Goal: Navigation & Orientation: Find specific page/section

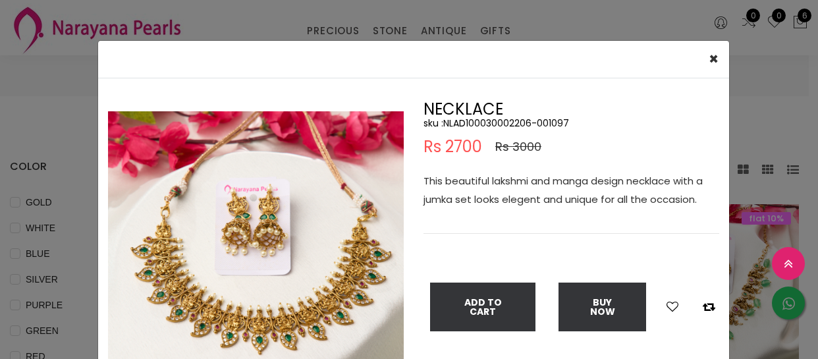
select select "INR"
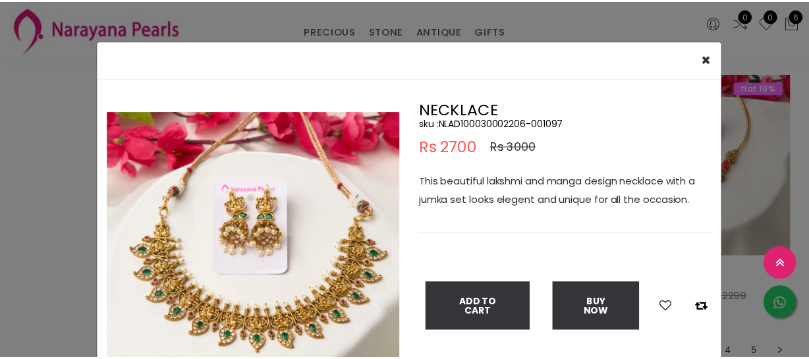
scroll to position [127, 0]
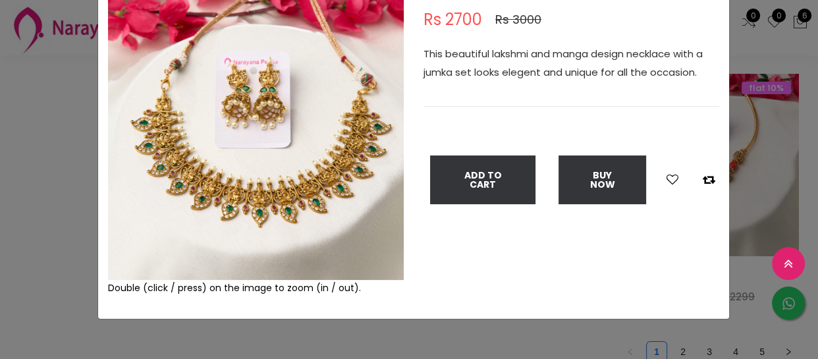
click at [3, 215] on div "× Close Double (click / press) on the image to zoom (in / out). NECKLACE sku : …" at bounding box center [409, 179] width 818 height 359
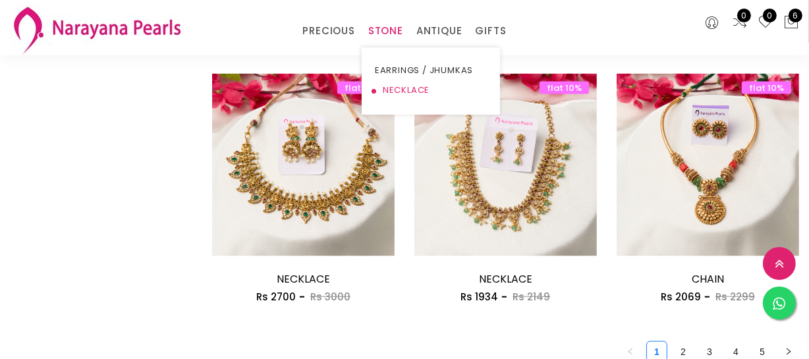
click at [394, 92] on link "NECKLACE" at bounding box center [431, 90] width 112 height 20
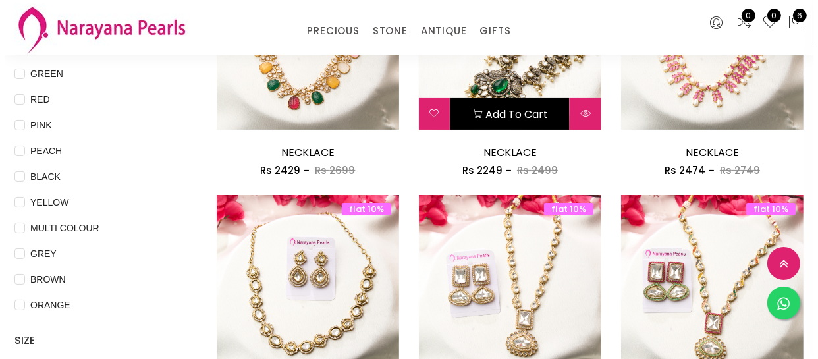
scroll to position [367, 0]
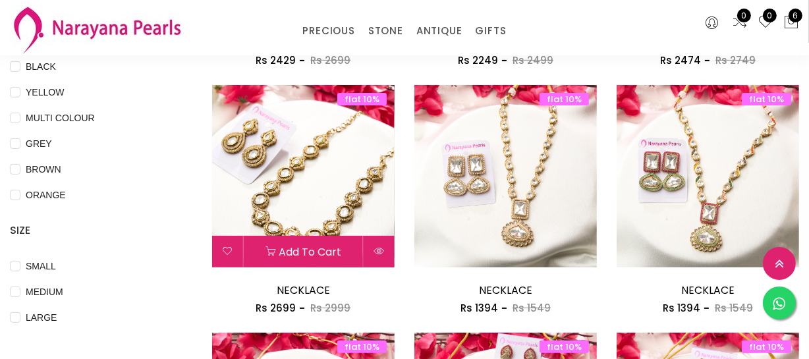
click at [383, 250] on icon at bounding box center [378, 251] width 11 height 11
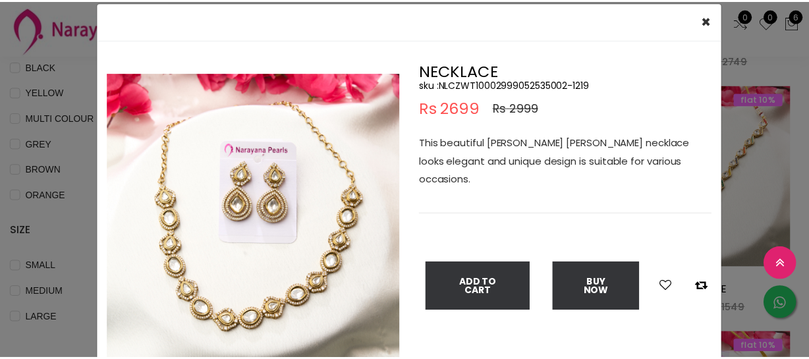
scroll to position [59, 0]
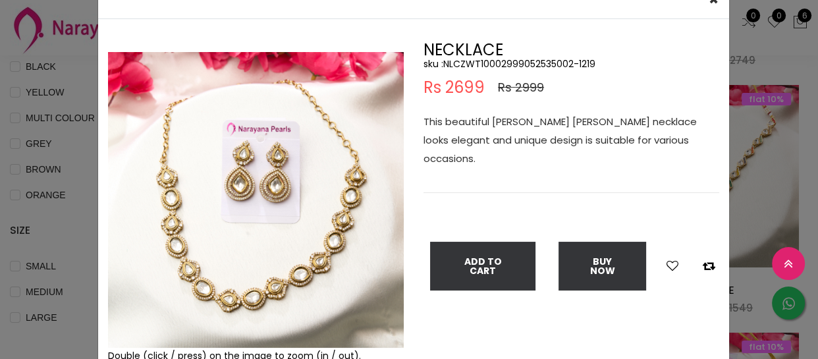
click at [396, 342] on img at bounding box center [256, 200] width 296 height 296
click at [26, 231] on div "× Close Double (click / press) on the image to zoom (in / out). NECKLACE sku : …" at bounding box center [409, 179] width 818 height 359
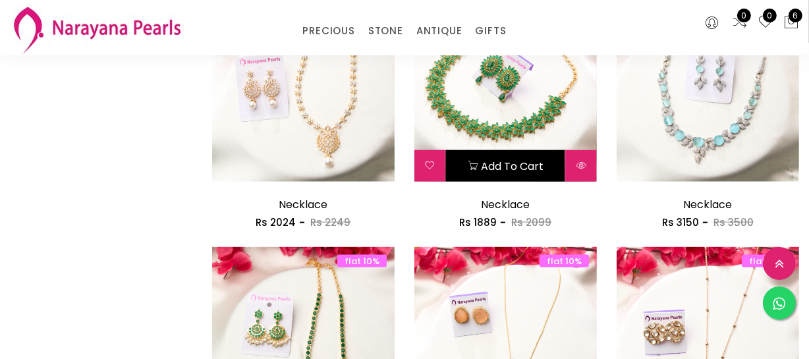
scroll to position [1624, 0]
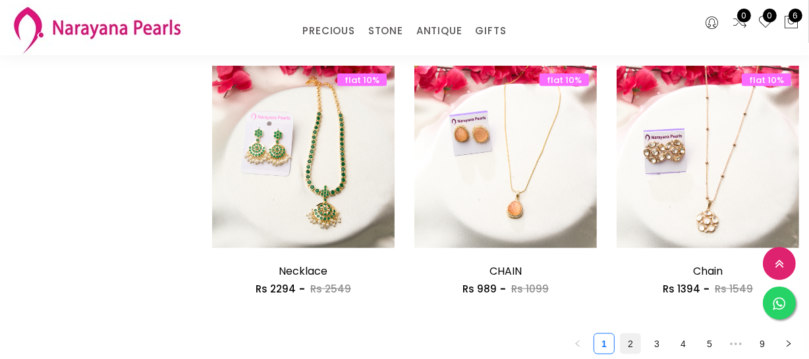
click at [632, 343] on link "2" at bounding box center [630, 344] width 20 height 20
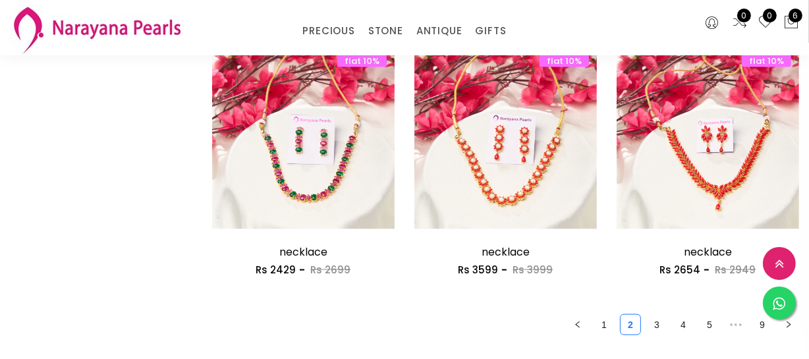
scroll to position [1796, 0]
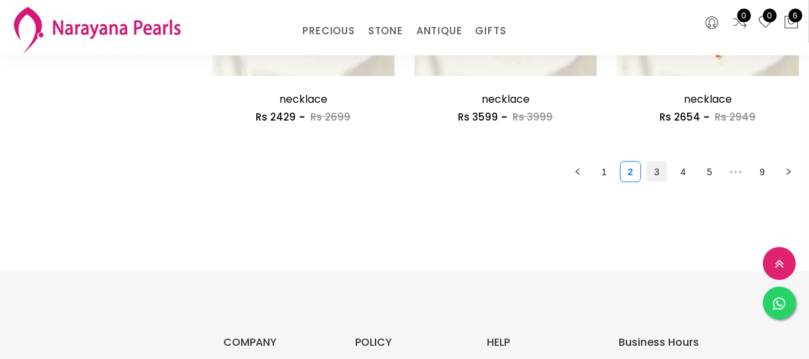
click at [657, 172] on link "3" at bounding box center [657, 172] width 20 height 20
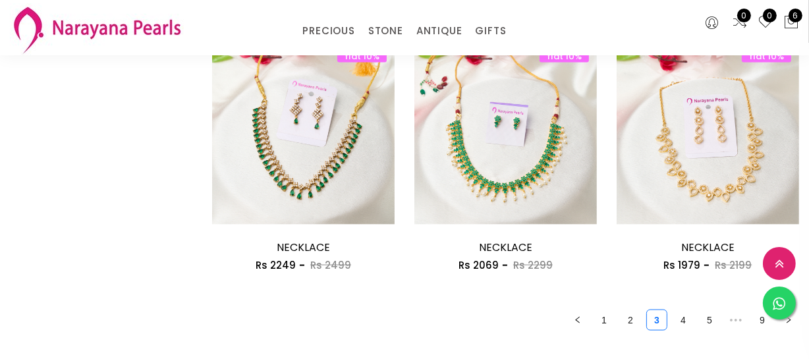
scroll to position [1676, 0]
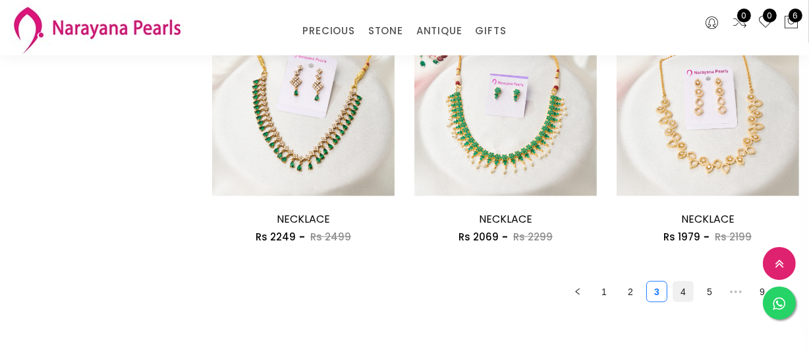
click at [681, 292] on link "4" at bounding box center [683, 292] width 20 height 20
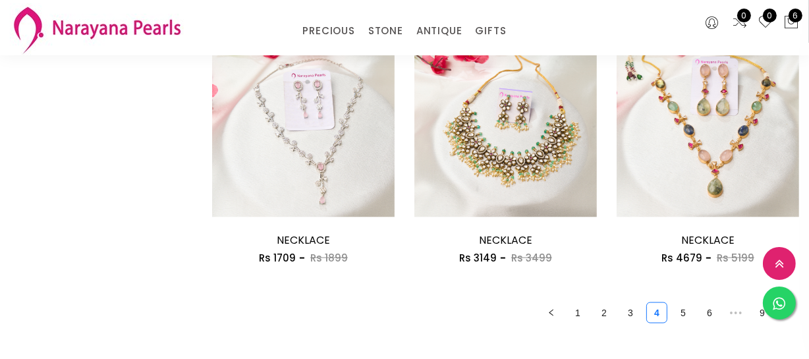
scroll to position [1676, 0]
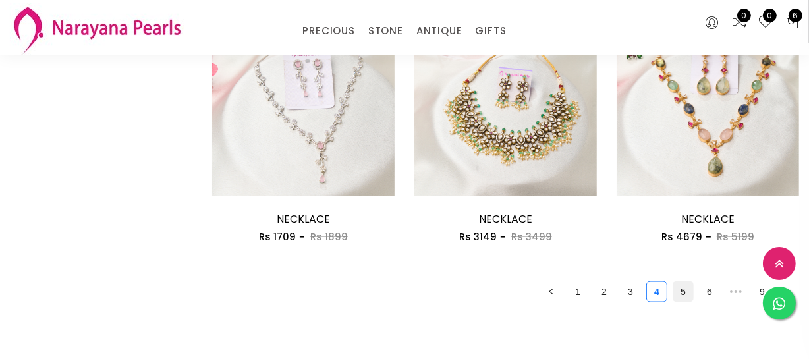
click at [686, 293] on link "5" at bounding box center [683, 292] width 20 height 20
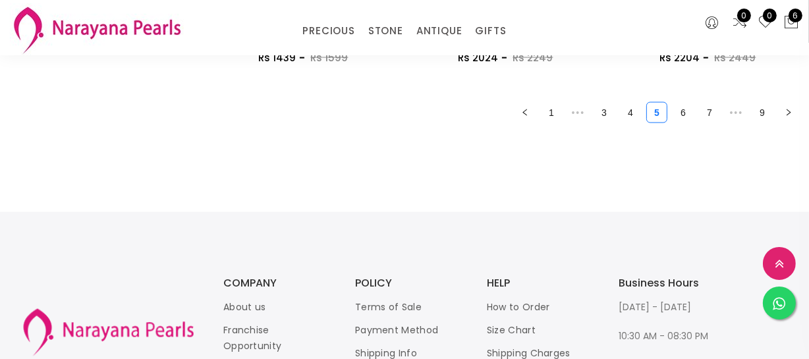
scroll to position [1856, 0]
click at [689, 119] on link "6" at bounding box center [683, 112] width 20 height 20
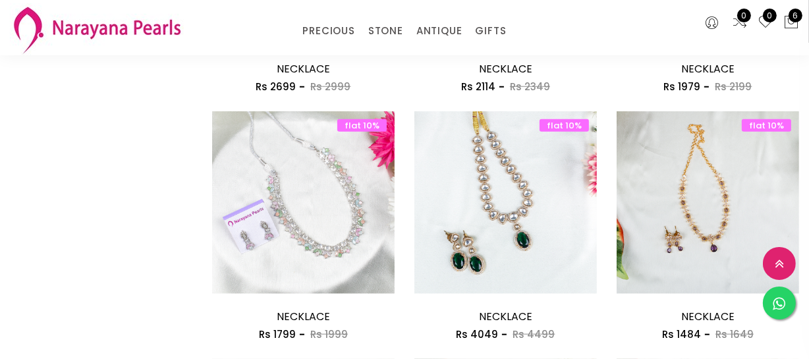
scroll to position [1077, 0]
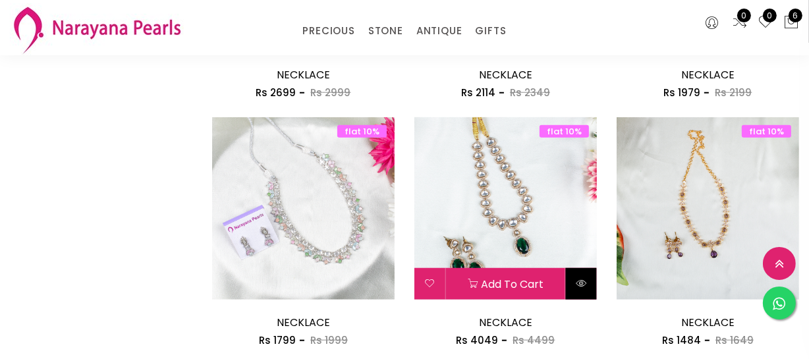
click at [577, 290] on button at bounding box center [581, 284] width 31 height 32
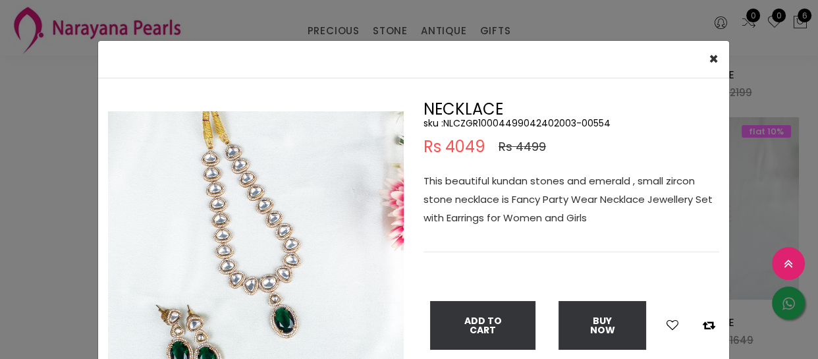
click at [38, 215] on div "× Close Double (click / press) on the image to zoom (in / out). NECKLACE sku : …" at bounding box center [409, 179] width 818 height 359
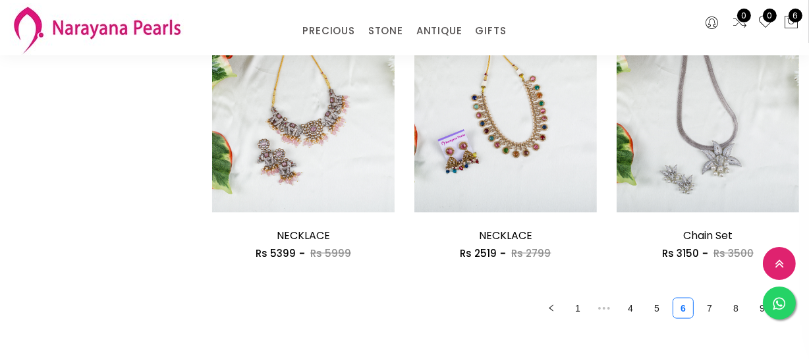
scroll to position [1676, 0]
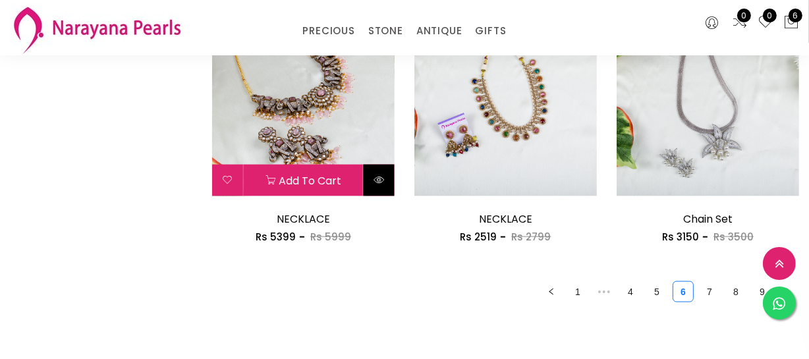
click at [375, 183] on icon at bounding box center [378, 180] width 11 height 11
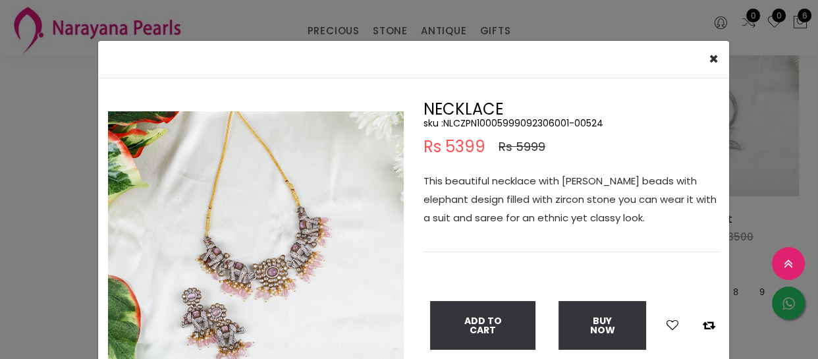
click at [0, 218] on div "× Close Double (click / press) on the image to zoom (in / out). NECKLACE sku : …" at bounding box center [409, 179] width 818 height 359
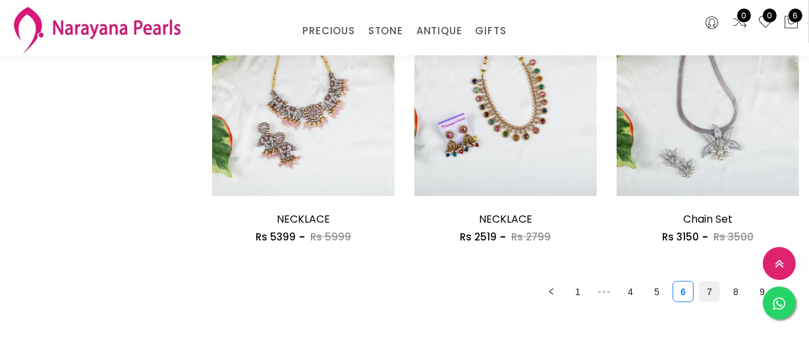
click at [709, 287] on link "7" at bounding box center [709, 292] width 20 height 20
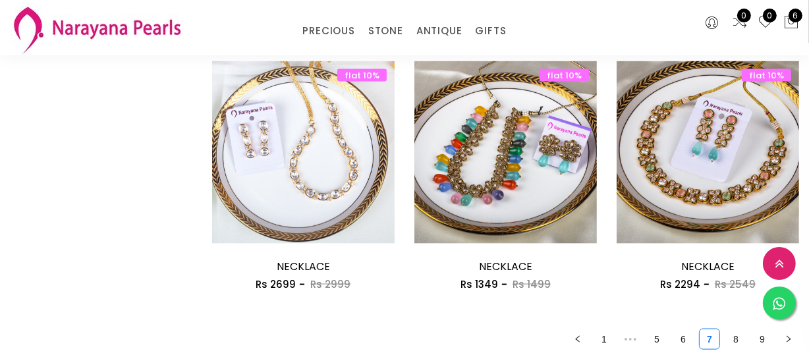
scroll to position [1796, 0]
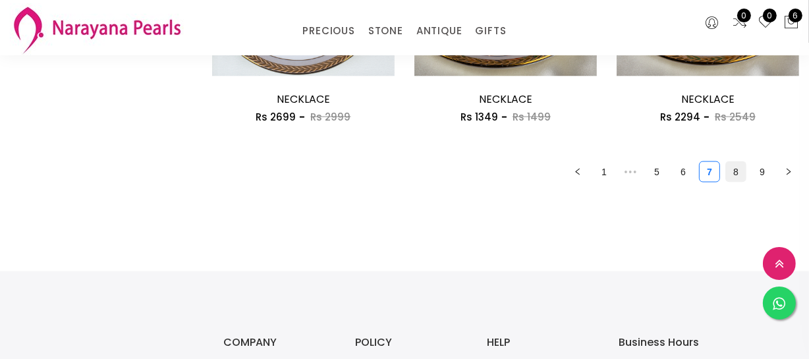
click at [734, 180] on link "8" at bounding box center [736, 172] width 20 height 20
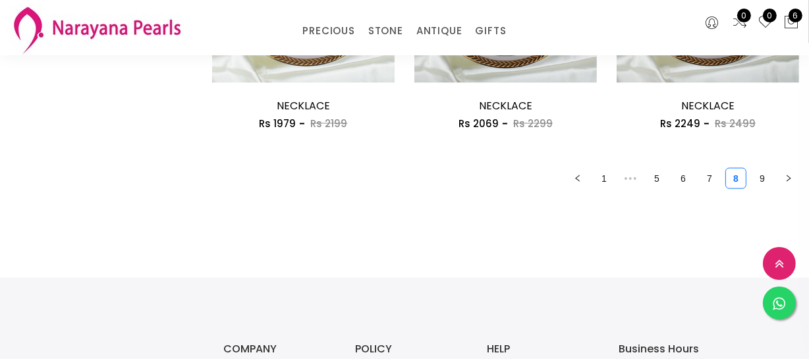
scroll to position [1796, 0]
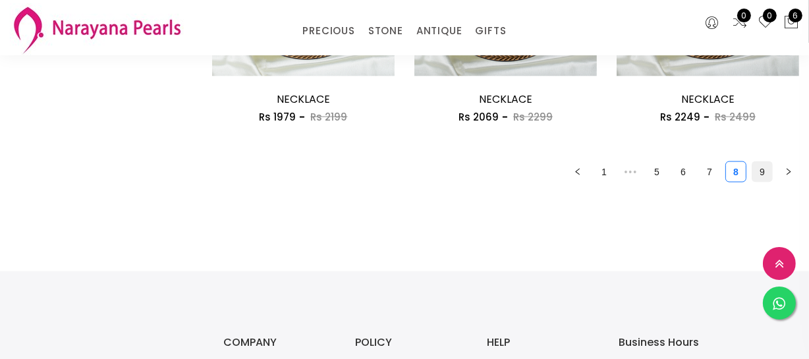
click at [768, 165] on link "9" at bounding box center [762, 172] width 20 height 20
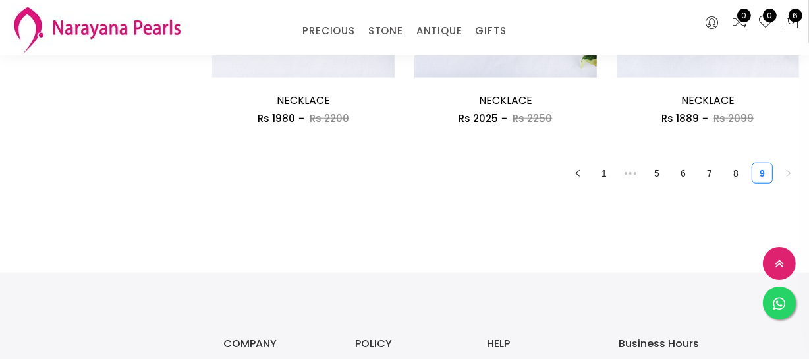
scroll to position [1077, 0]
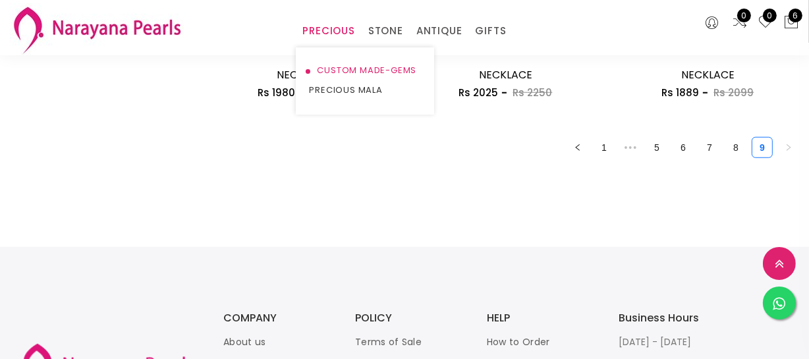
click at [327, 69] on link "CUSTOM MADE-GEMS" at bounding box center [365, 71] width 112 height 20
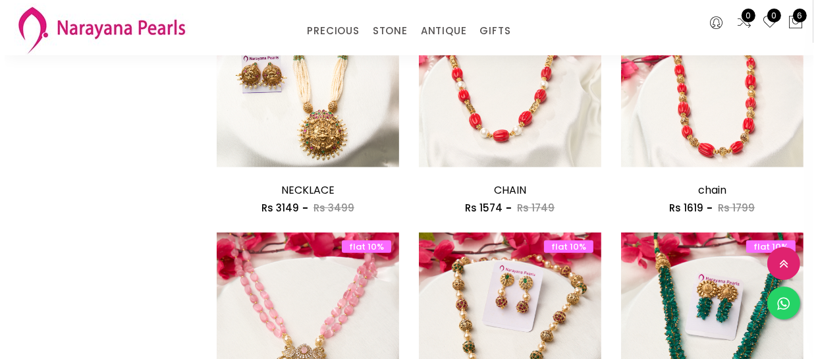
scroll to position [718, 0]
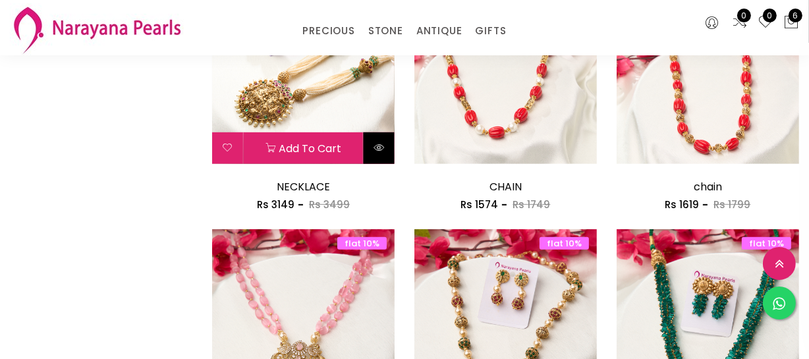
click at [377, 151] on icon at bounding box center [378, 147] width 11 height 11
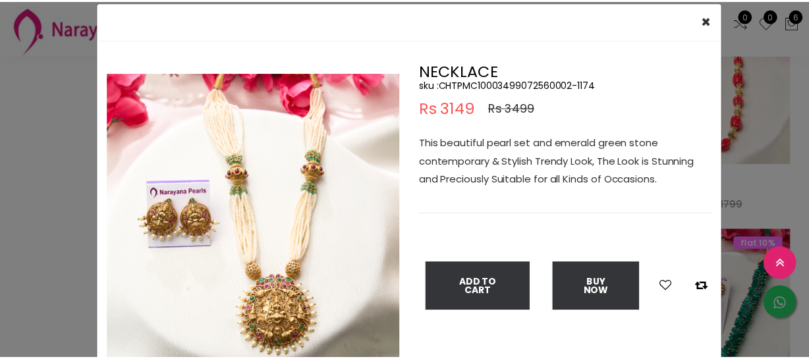
scroll to position [59, 0]
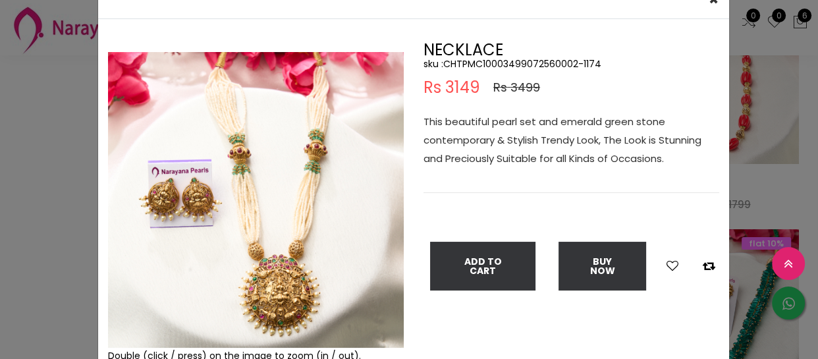
click at [53, 164] on div "× Close Double (click / press) on the image to zoom (in / out). NECKLACE sku : …" at bounding box center [409, 179] width 818 height 359
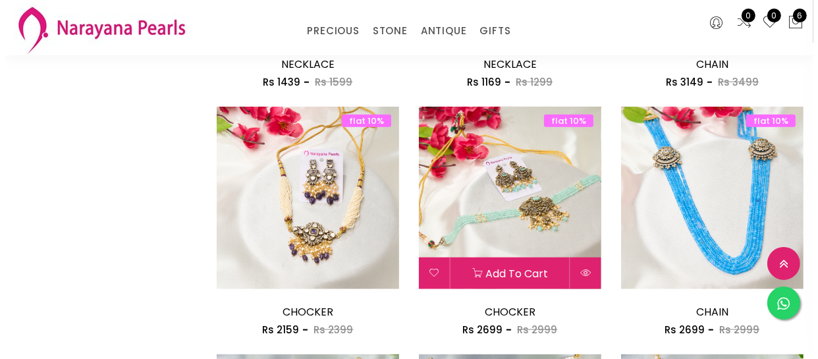
scroll to position [1376, 0]
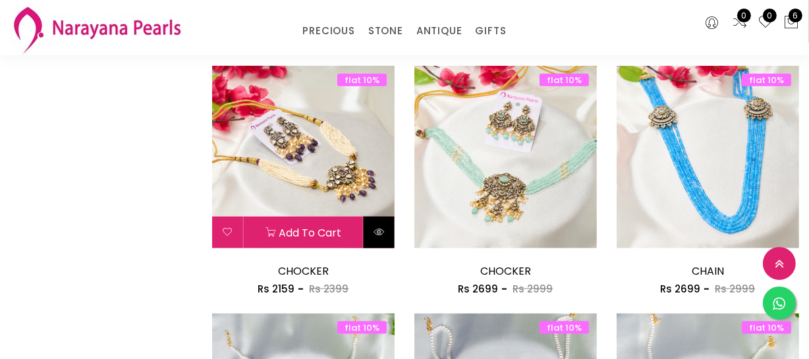
click at [376, 233] on icon at bounding box center [378, 232] width 11 height 11
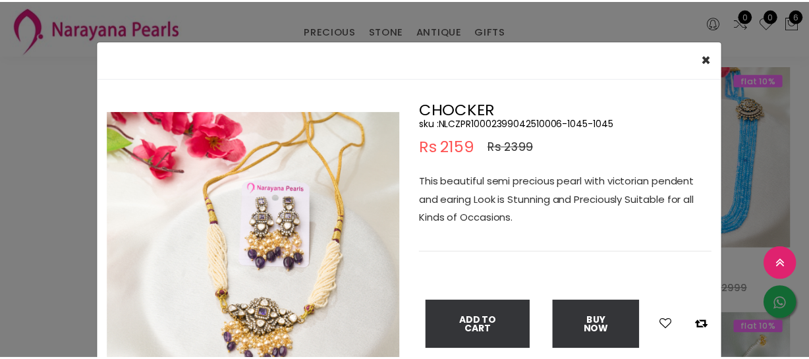
scroll to position [59, 0]
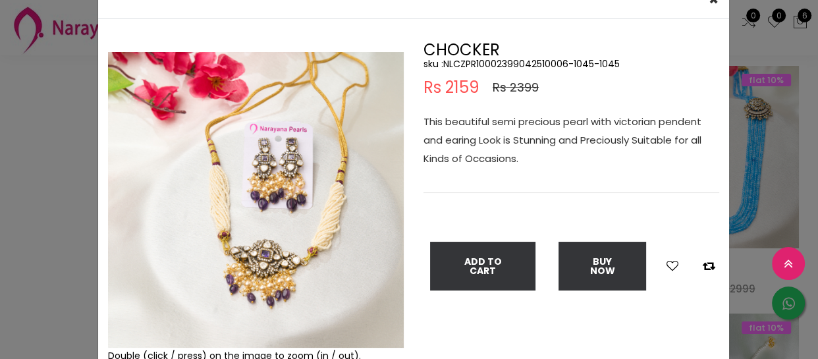
click at [39, 246] on div "× Close Double (click / press) on the image to zoom (in / out). CHOCKER sku : N…" at bounding box center [409, 179] width 818 height 359
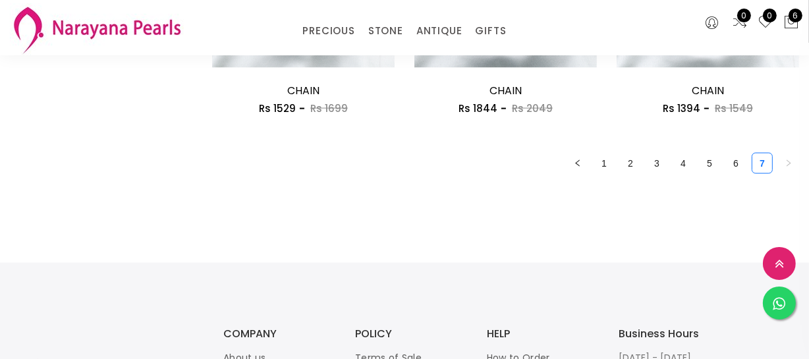
scroll to position [1796, 0]
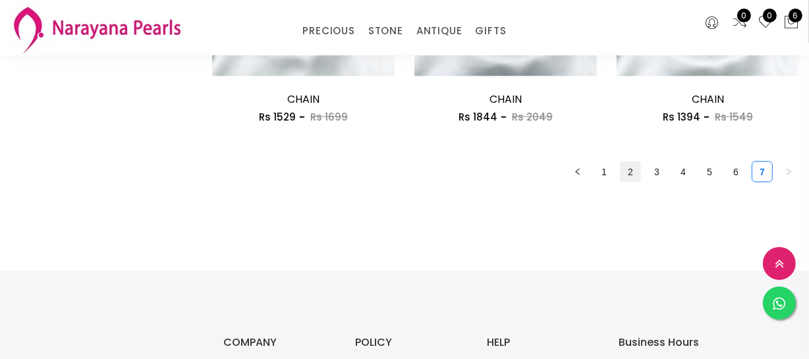
click at [625, 180] on link "2" at bounding box center [630, 172] width 20 height 20
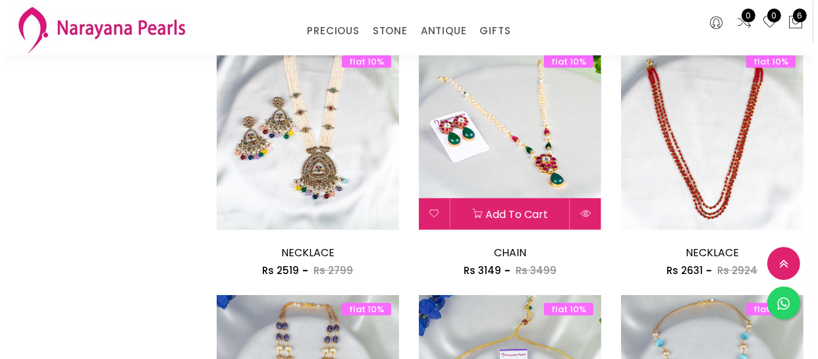
scroll to position [659, 0]
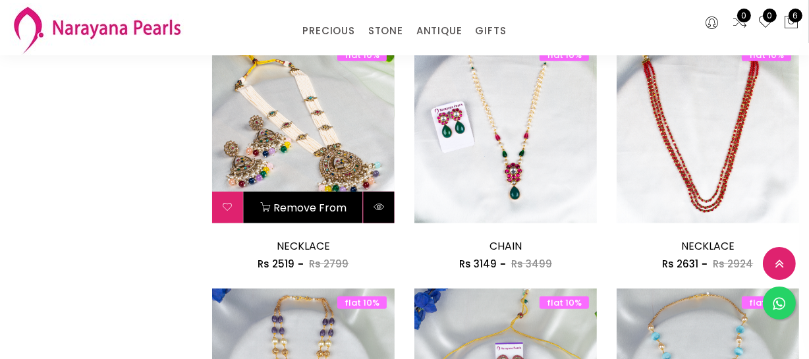
click at [385, 211] on button at bounding box center [379, 208] width 31 height 32
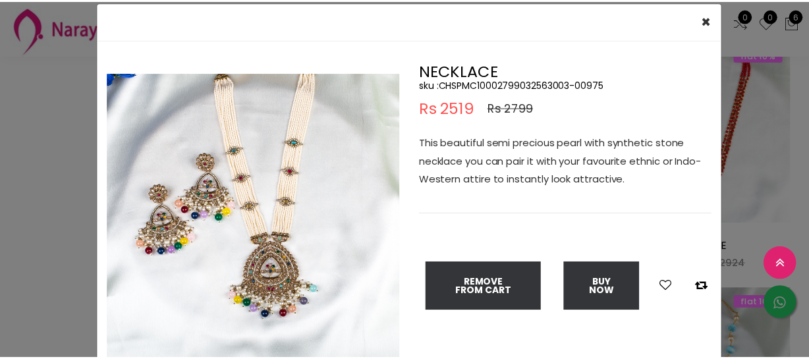
scroll to position [59, 0]
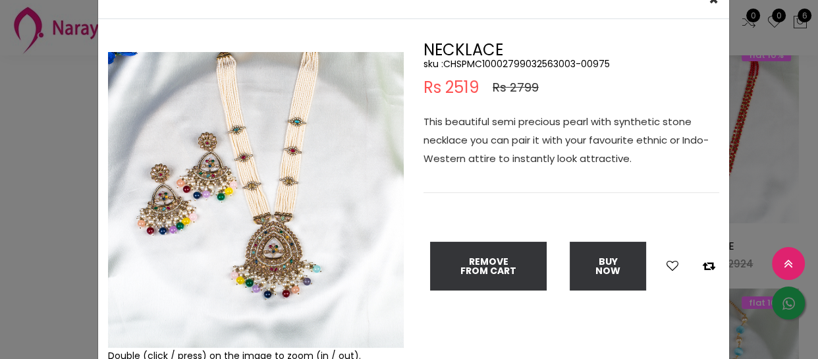
click at [60, 151] on div "× Close Double (click / press) on the image to zoom (in / out). NECKLACE sku : …" at bounding box center [409, 179] width 818 height 359
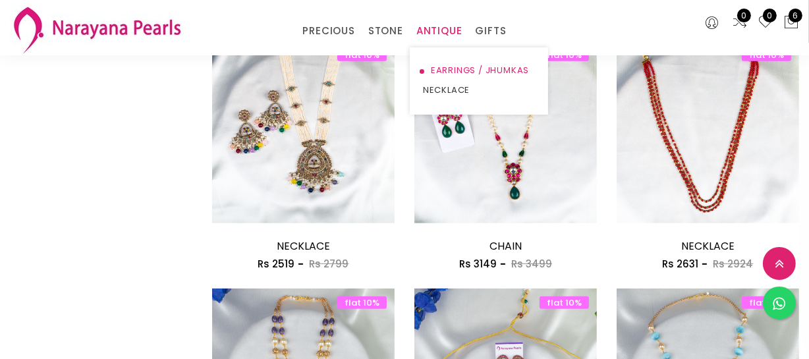
click at [433, 67] on link "EARRINGS / JHUMKAS" at bounding box center [479, 71] width 112 height 20
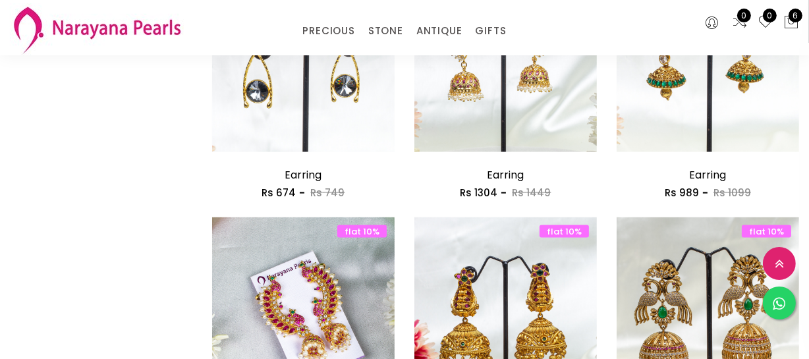
scroll to position [1496, 0]
